Goal: Task Accomplishment & Management: Manage account settings

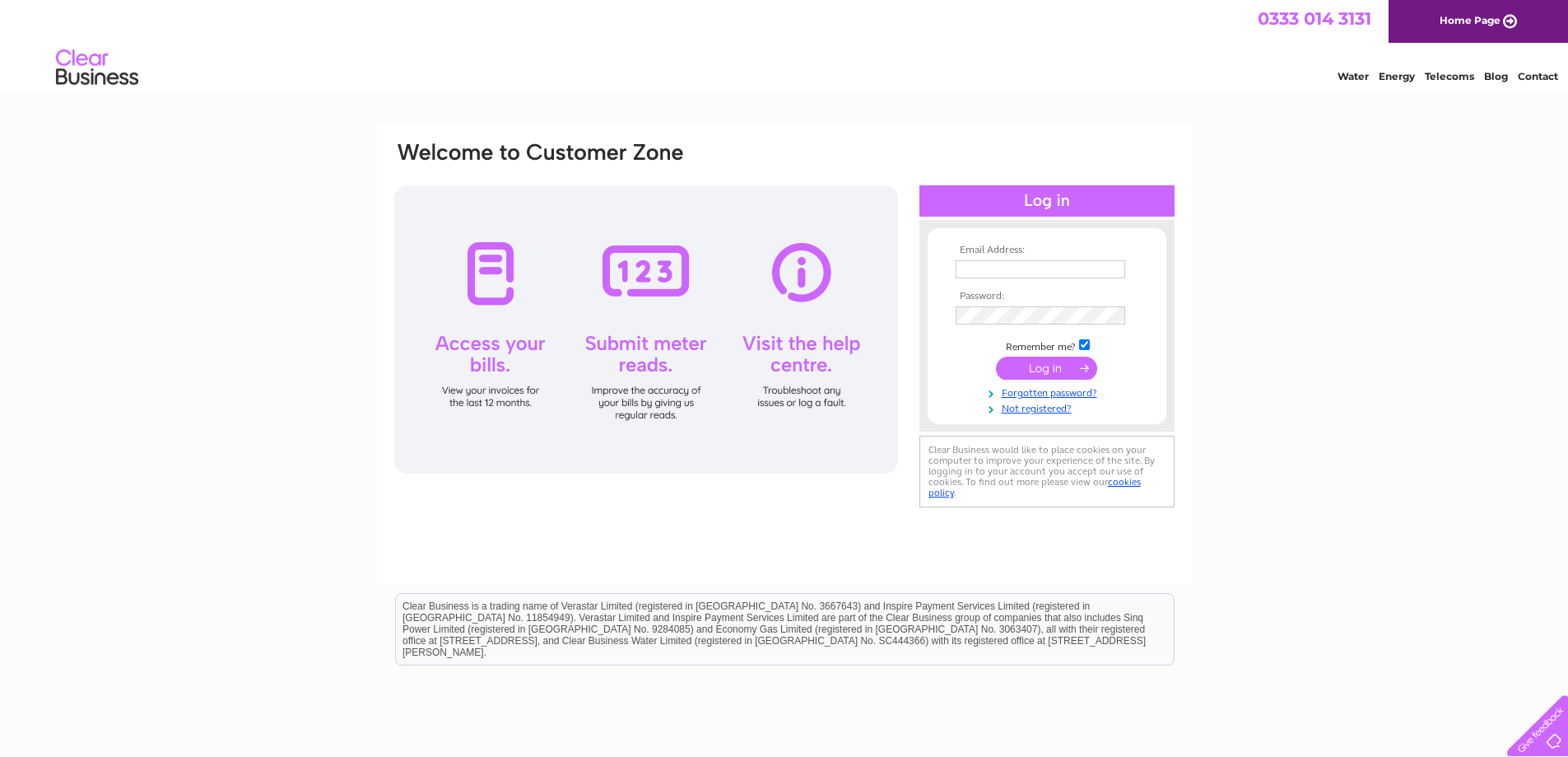
type input "sales.gomowers@gmail.com"
click at [1046, 368] on input "submit" at bounding box center [1047, 367] width 102 height 23
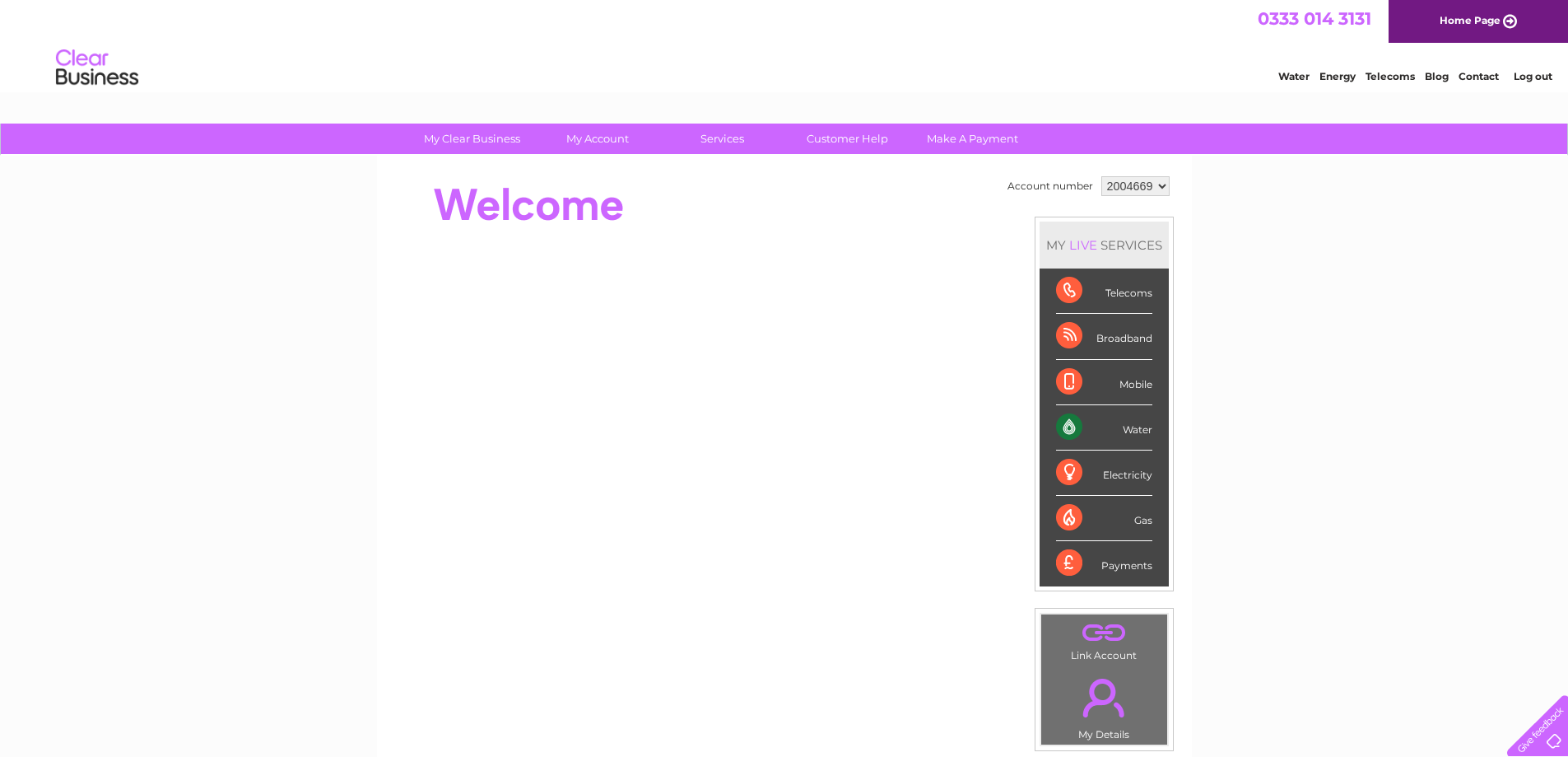
click at [1064, 335] on div "Broadband" at bounding box center [1104, 336] width 96 height 45
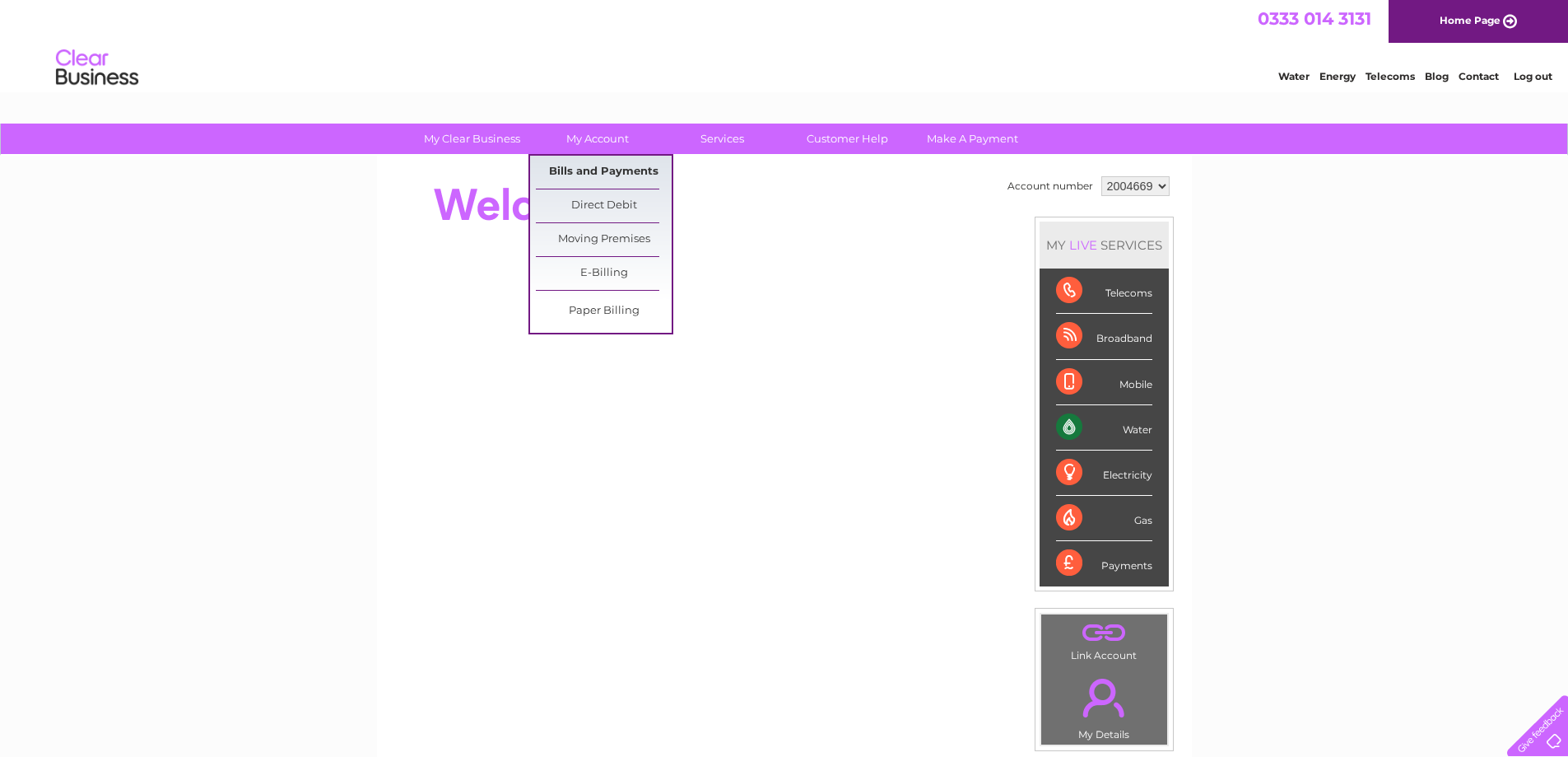
click at [615, 170] on link "Bills and Payments" at bounding box center [604, 172] width 136 height 33
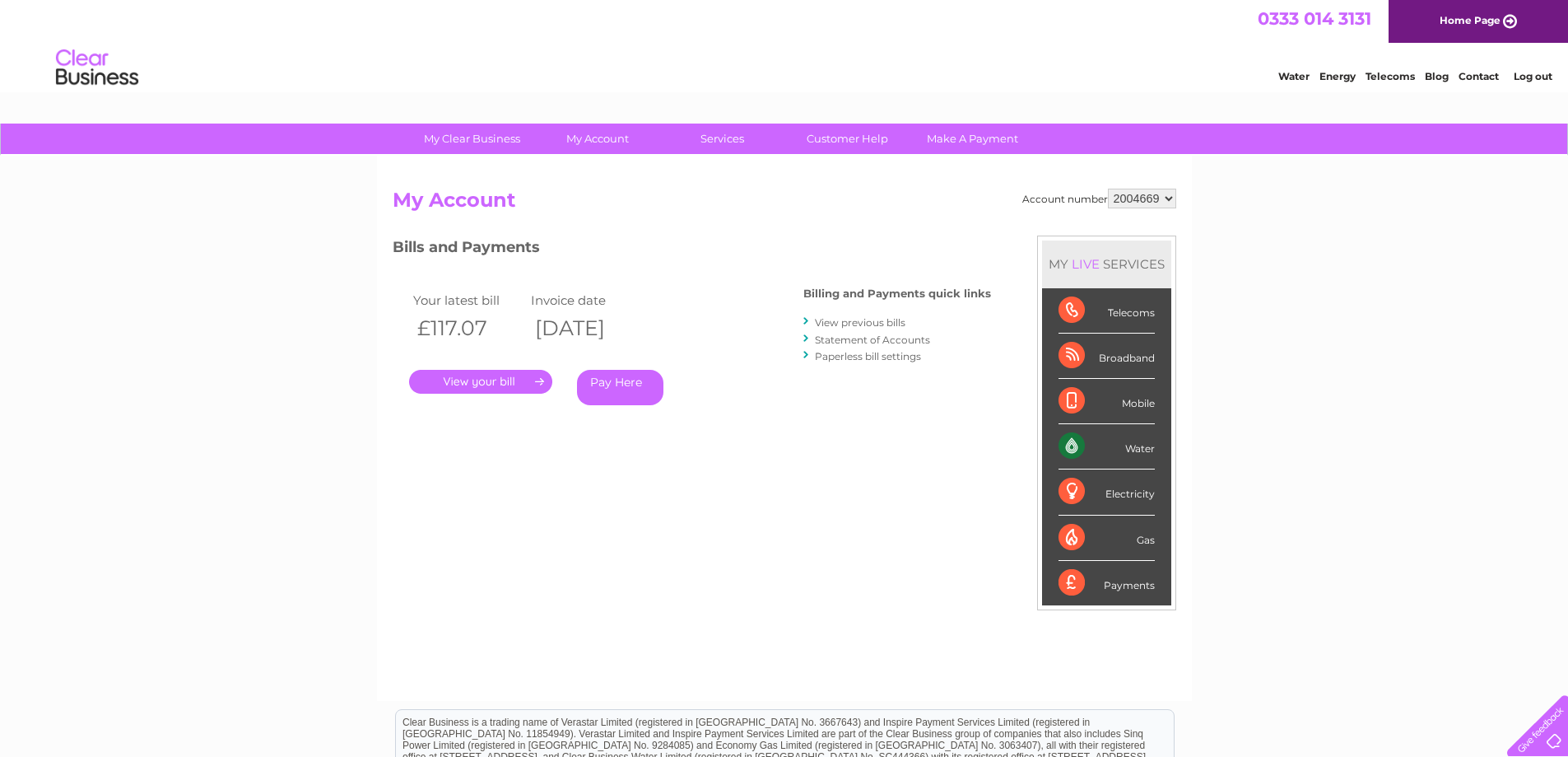
click at [504, 382] on link "." at bounding box center [480, 382] width 143 height 24
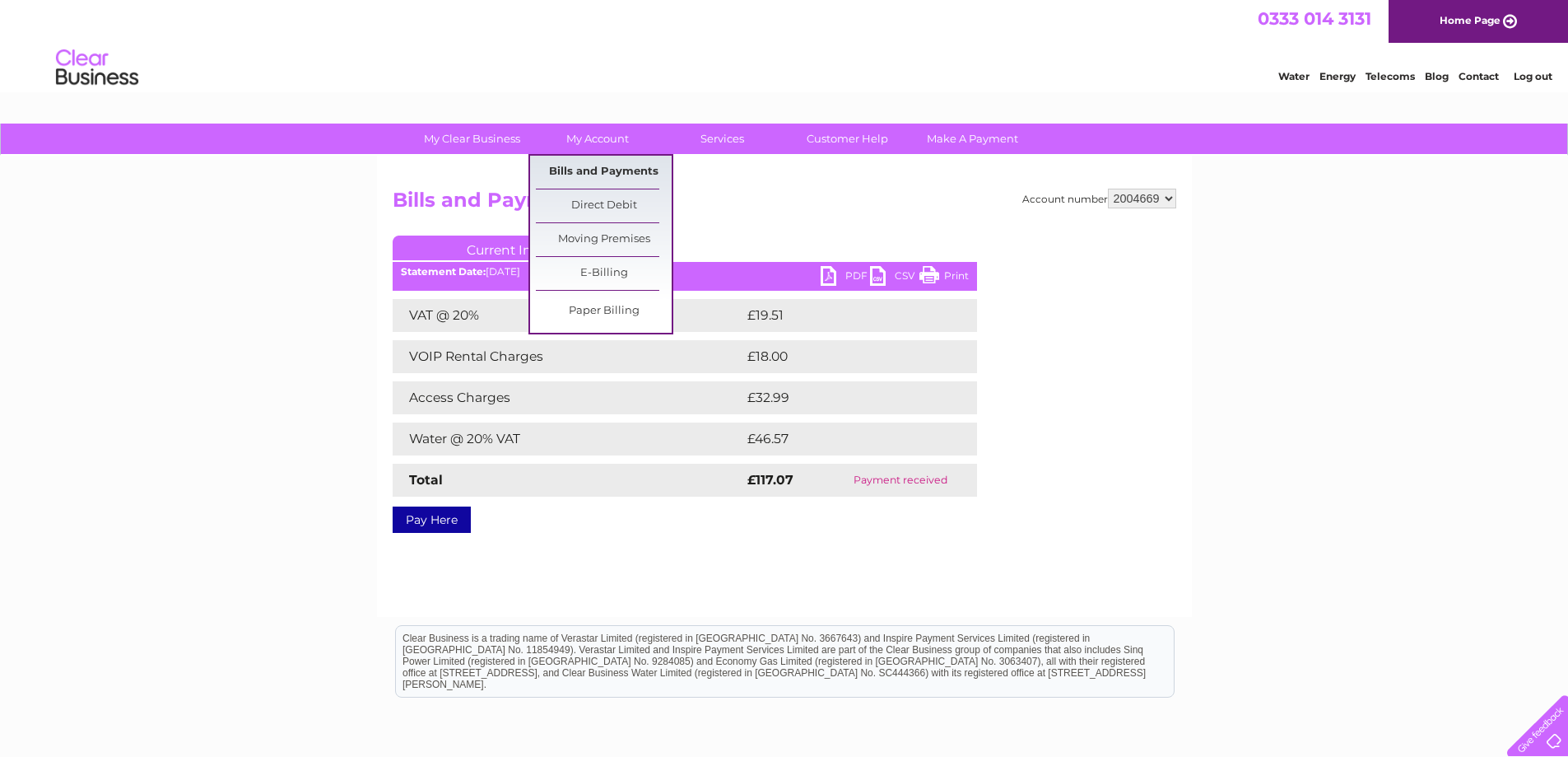
click at [624, 166] on link "Bills and Payments" at bounding box center [604, 172] width 136 height 33
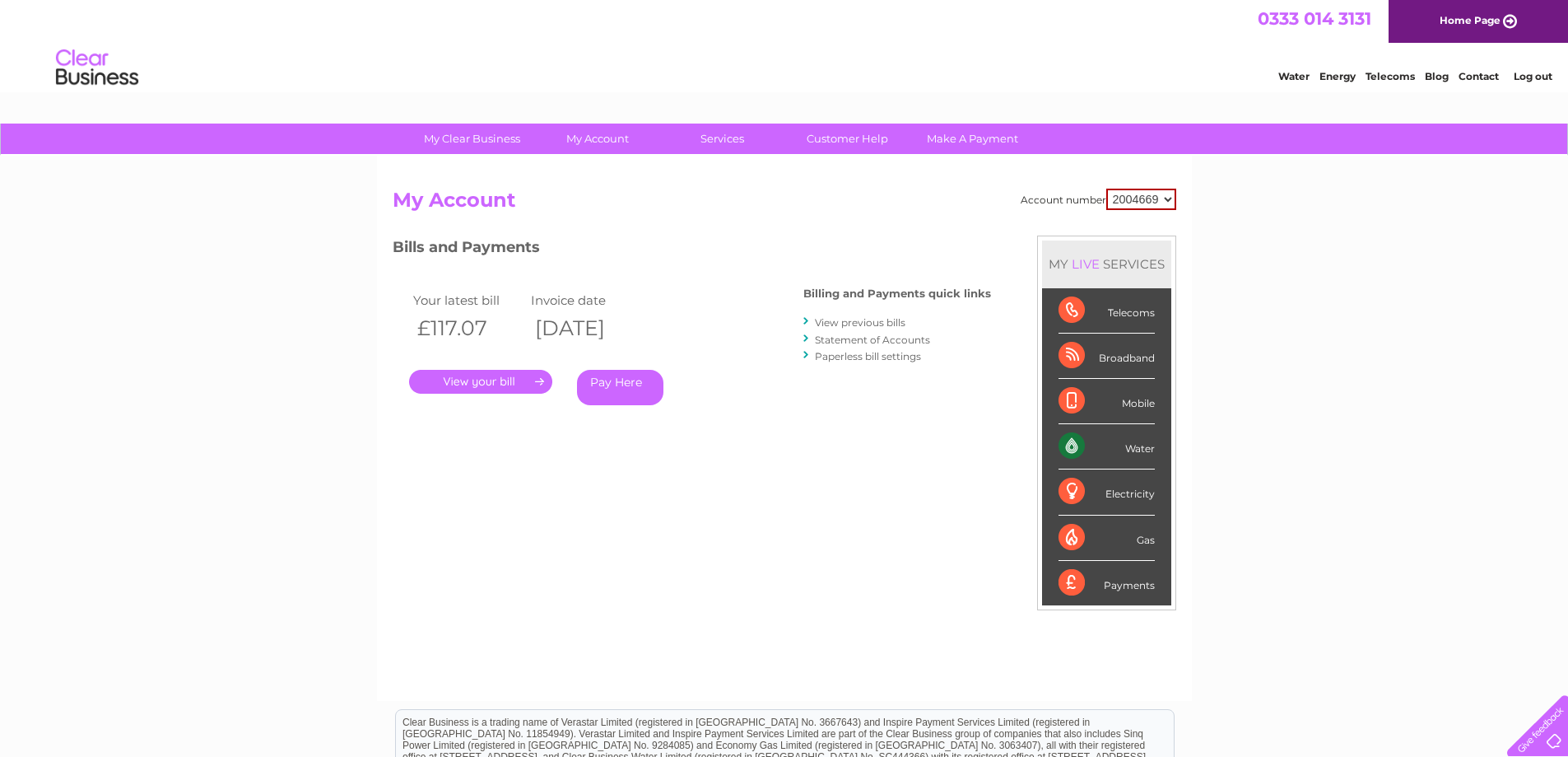
click at [857, 323] on link "View previous bills" at bounding box center [860, 323] width 91 height 13
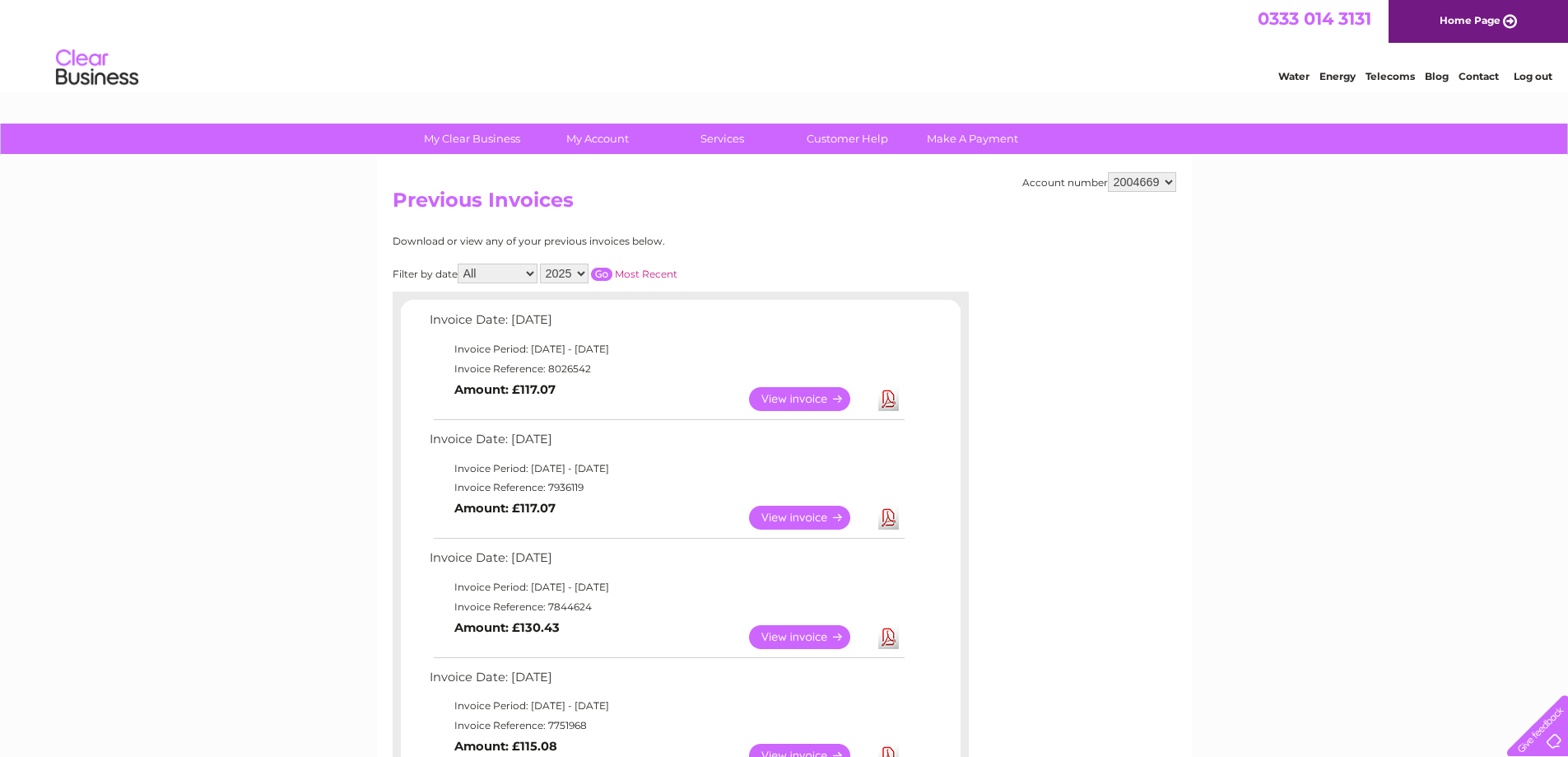
click at [804, 394] on link "View" at bounding box center [810, 399] width 121 height 24
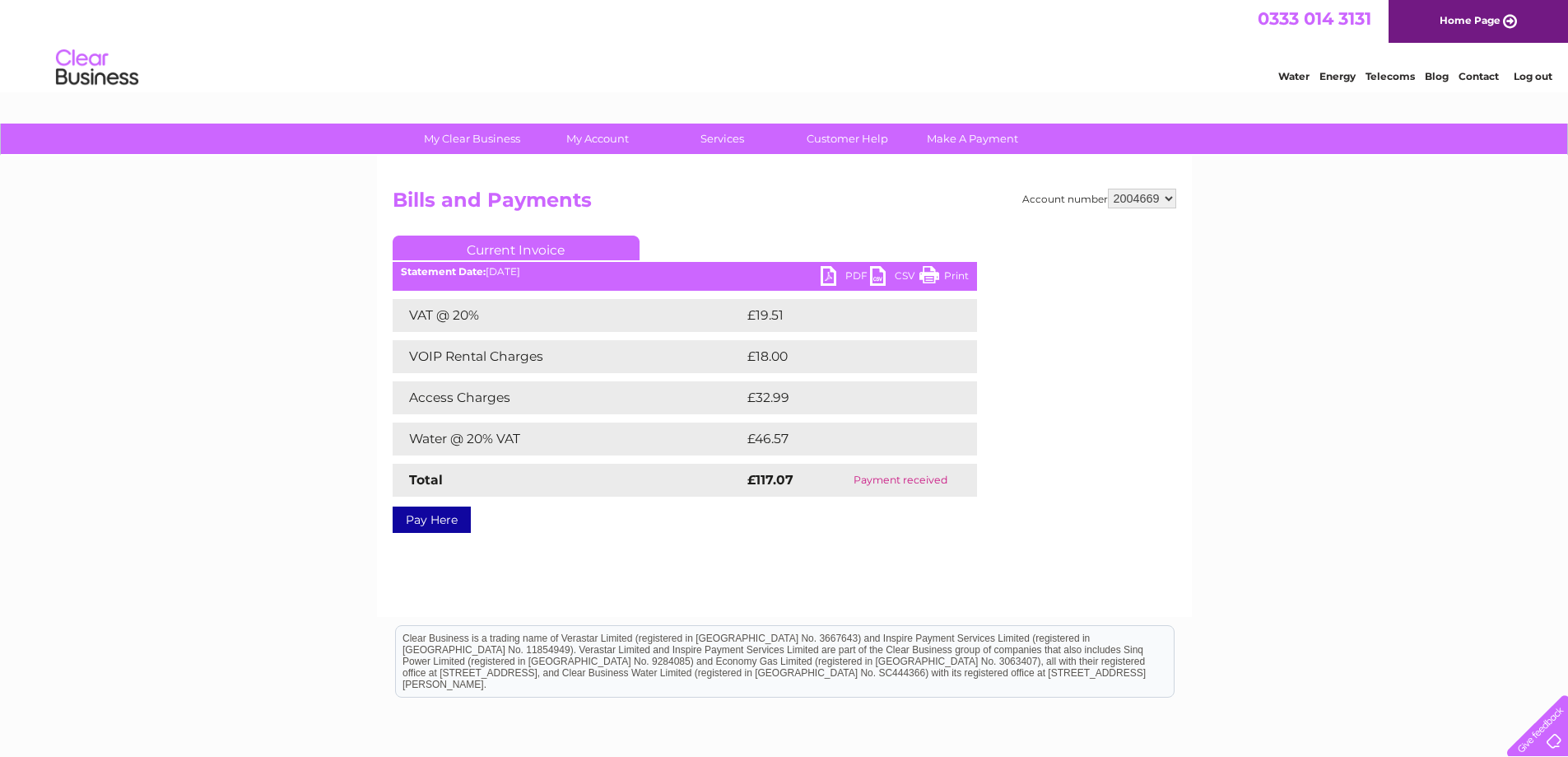
click at [828, 273] on link "PDF" at bounding box center [846, 277] width 49 height 24
